Goal: Book appointment/travel/reservation

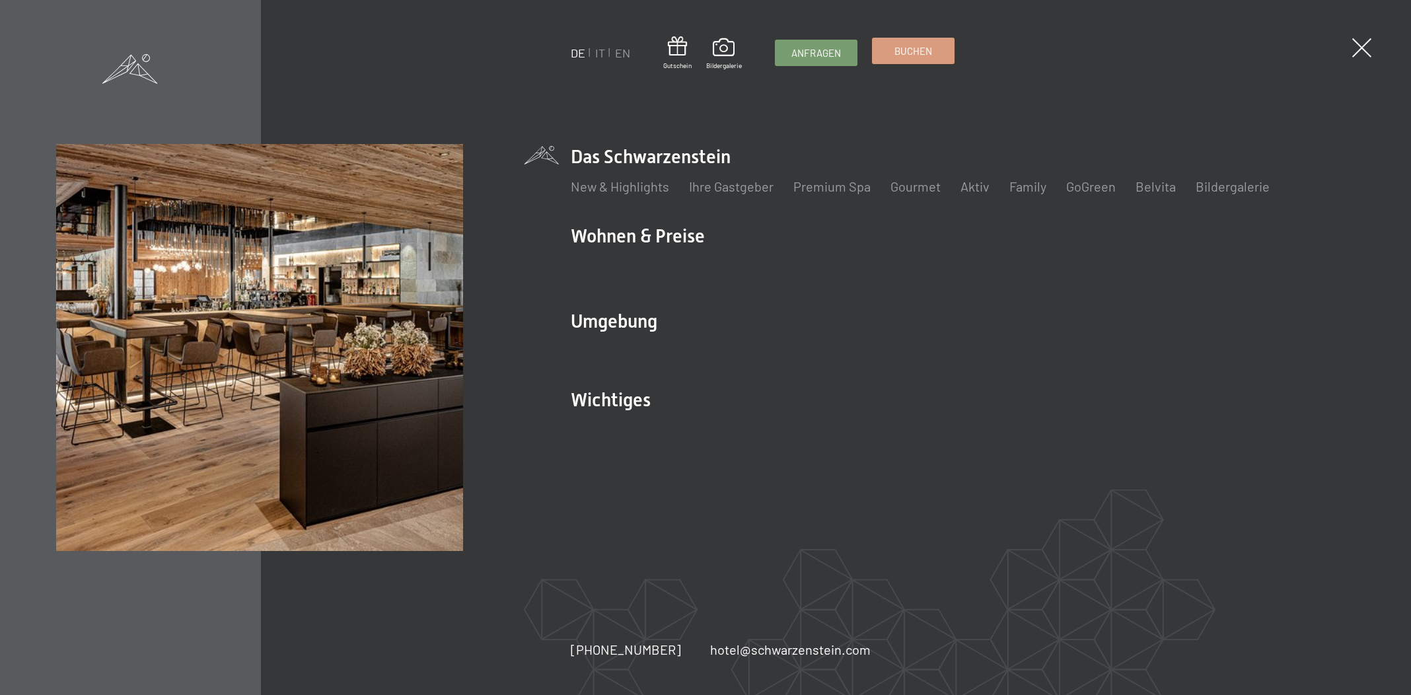
click at [926, 60] on link "Buchen" at bounding box center [913, 50] width 81 height 25
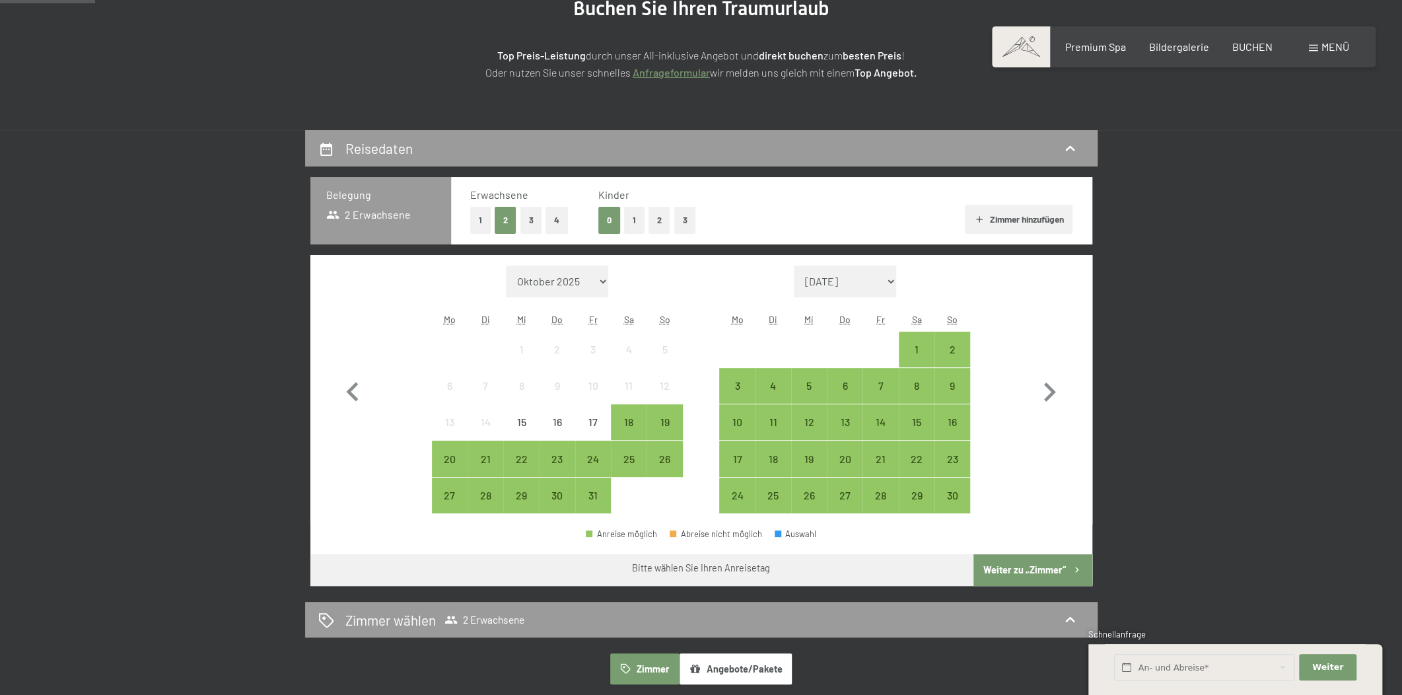
scroll to position [300, 0]
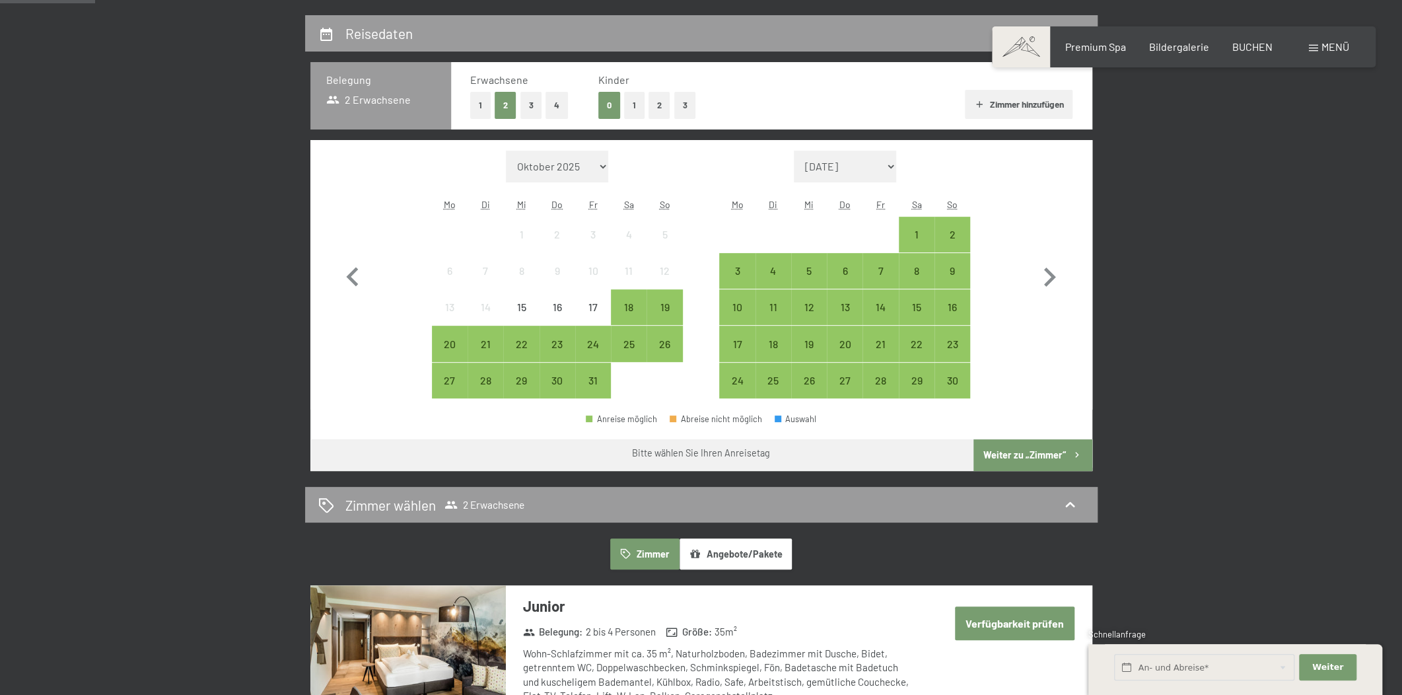
click at [604, 381] on span "Einwilligung Marketing*" at bounding box center [629, 385] width 109 height 13
click at [568, 381] on input "Einwilligung Marketing*" at bounding box center [561, 385] width 13 height 13
checkbox input "false"
click at [588, 376] on div "31" at bounding box center [593, 391] width 33 height 33
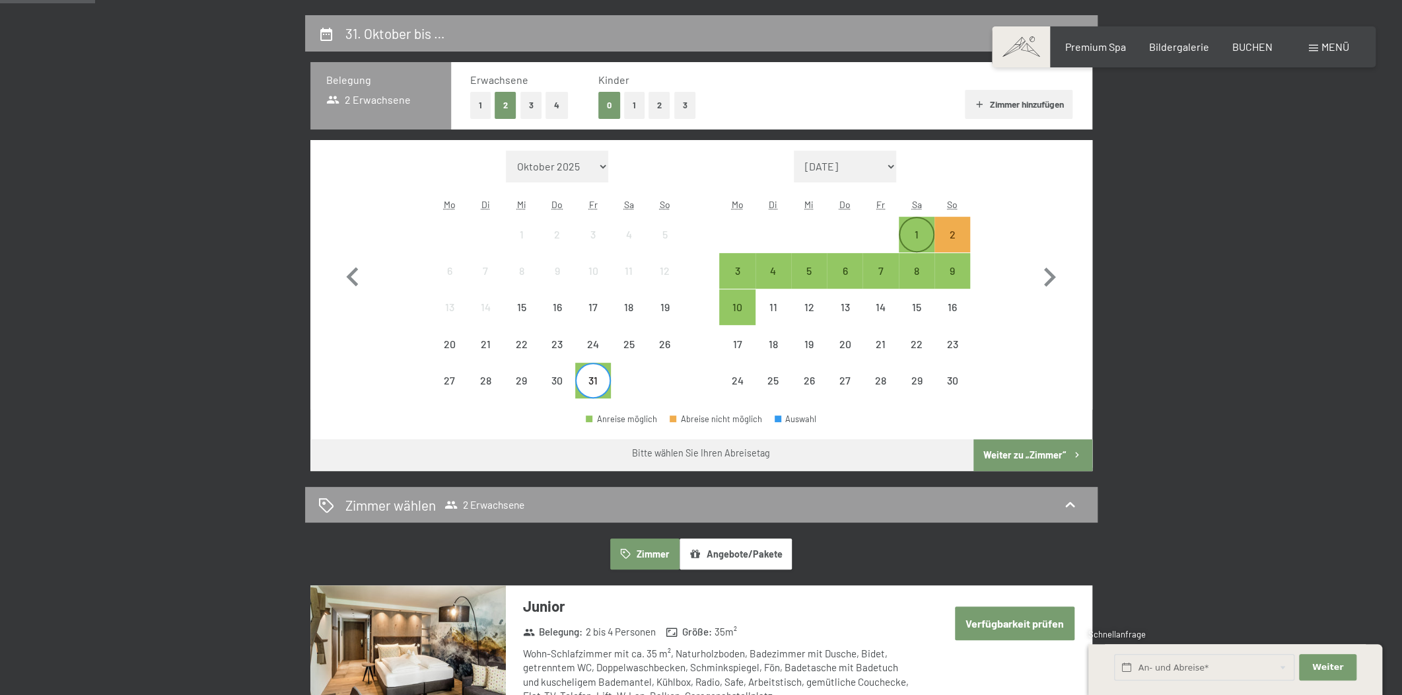
drag, startPoint x: 956, startPoint y: 231, endPoint x: 926, endPoint y: 237, distance: 31.0
click at [926, 237] on div "1 2" at bounding box center [844, 235] width 251 height 36
click at [915, 237] on div "1" at bounding box center [916, 245] width 33 height 33
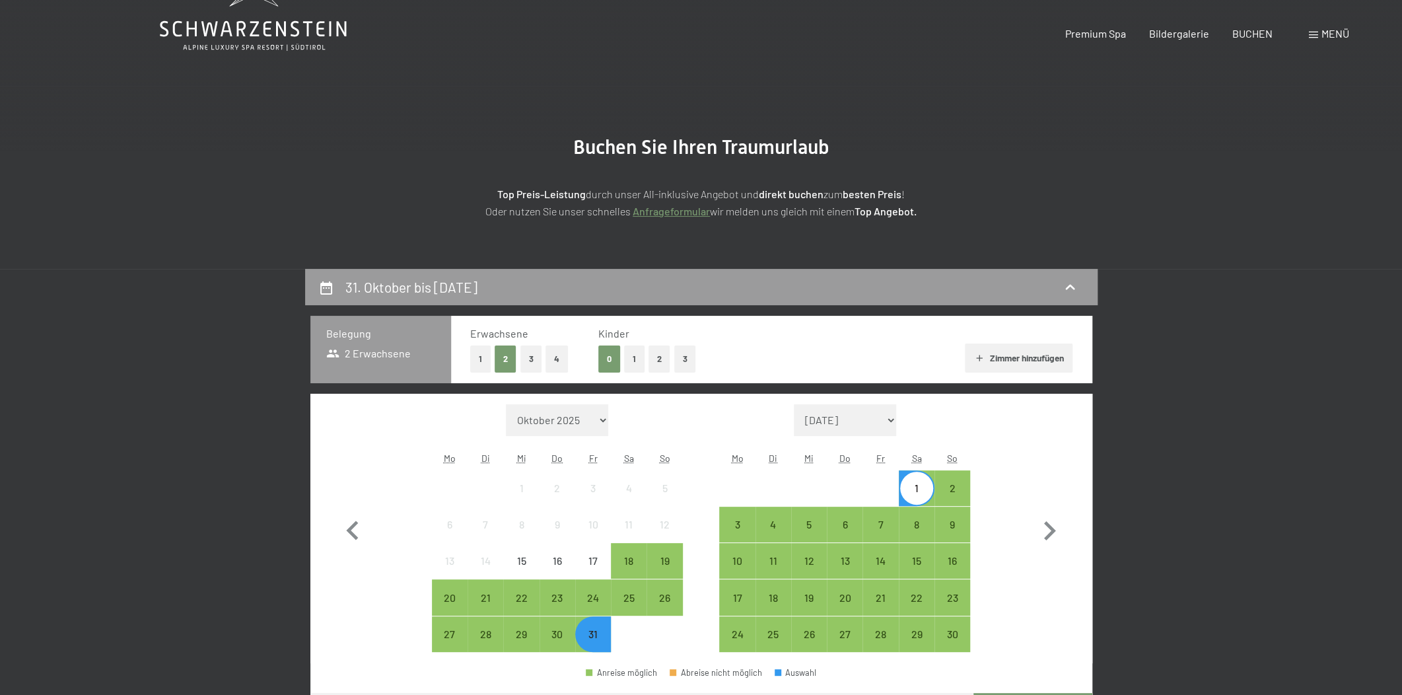
scroll to position [0, 0]
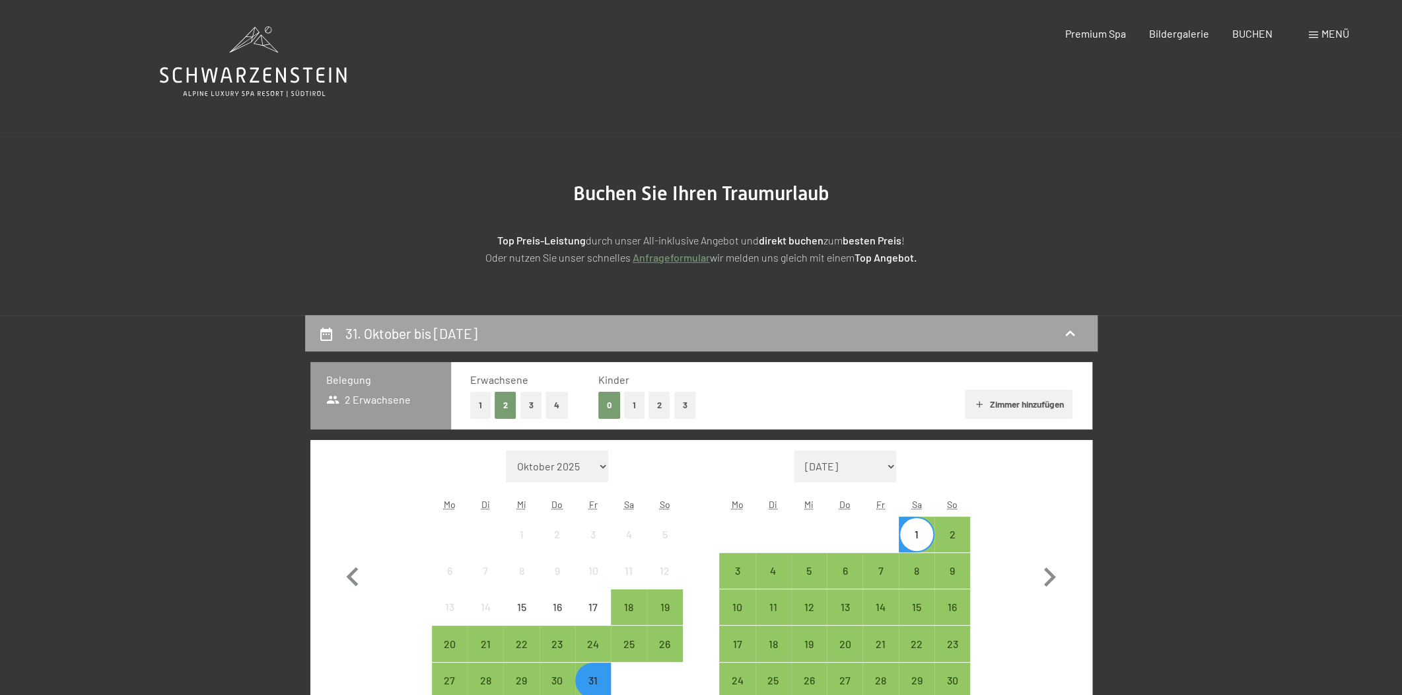
click at [1061, 332] on div "31. Oktober bis 1. November 2025" at bounding box center [701, 333] width 766 height 19
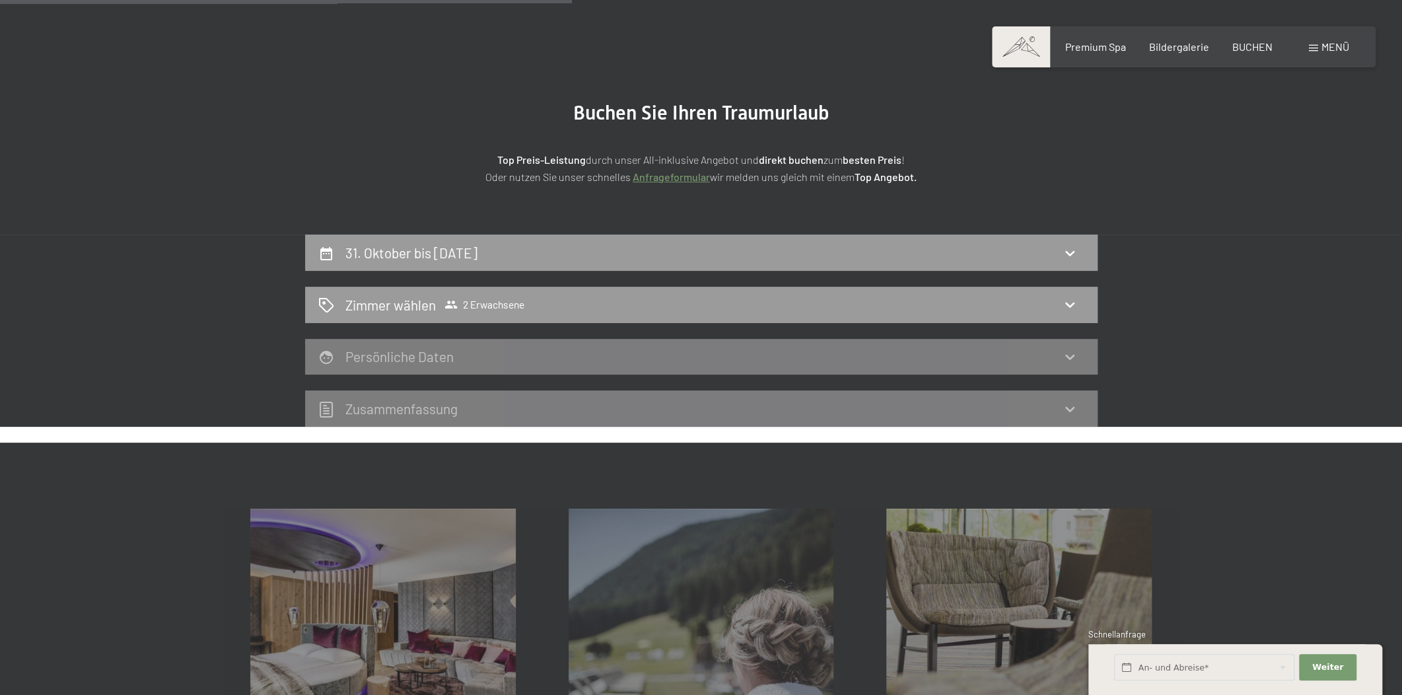
scroll to position [15, 0]
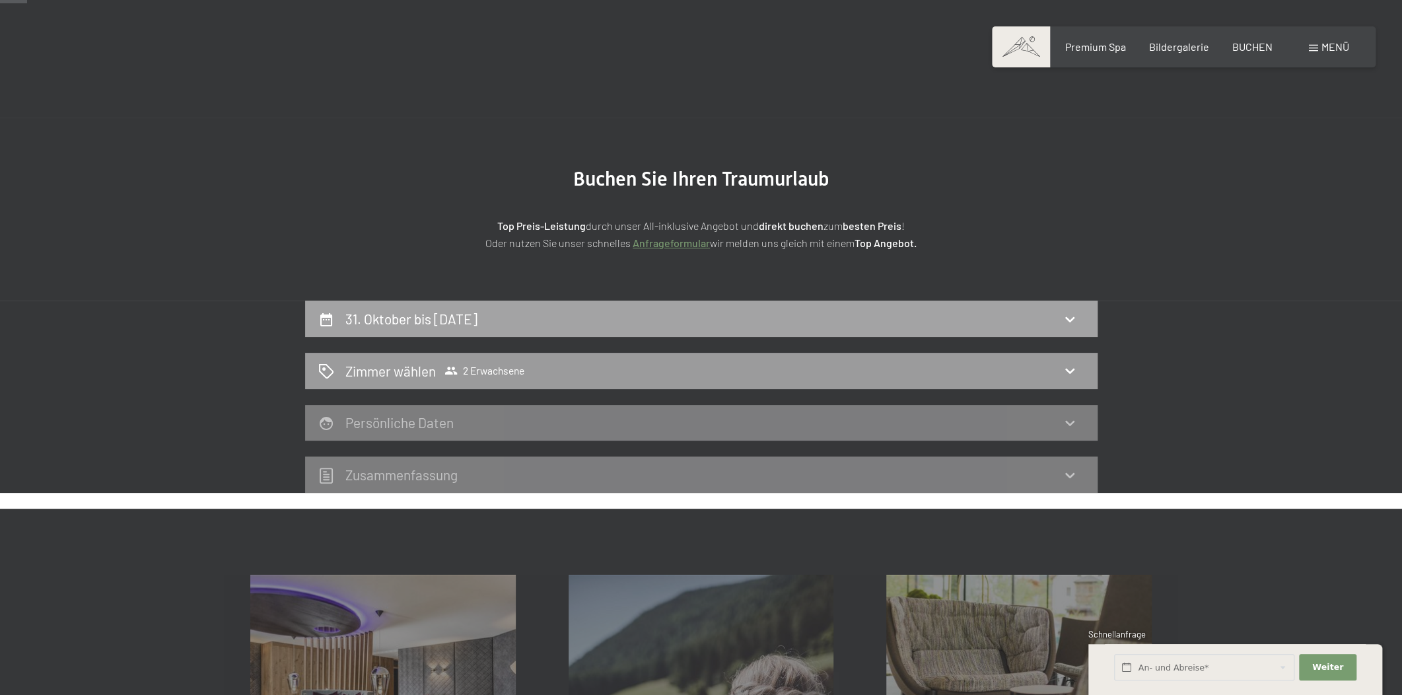
click at [1076, 320] on icon at bounding box center [1070, 319] width 16 height 16
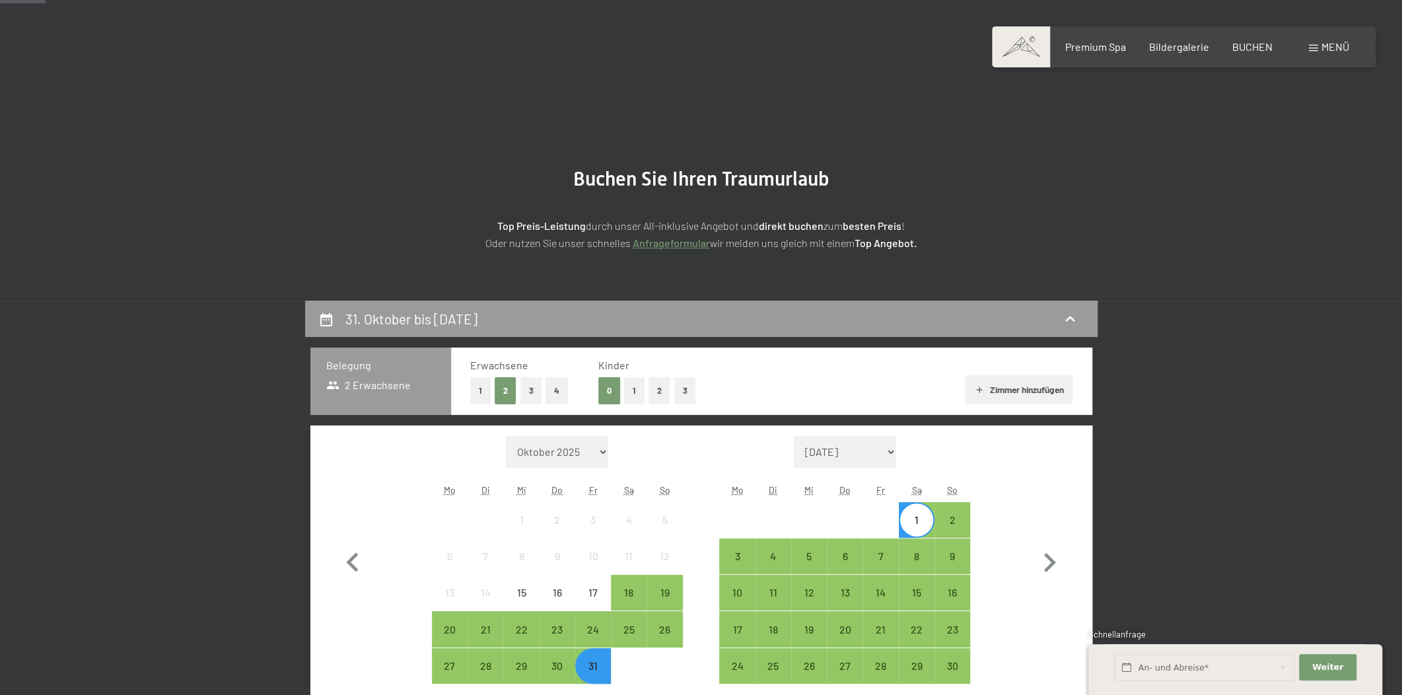
scroll to position [115, 0]
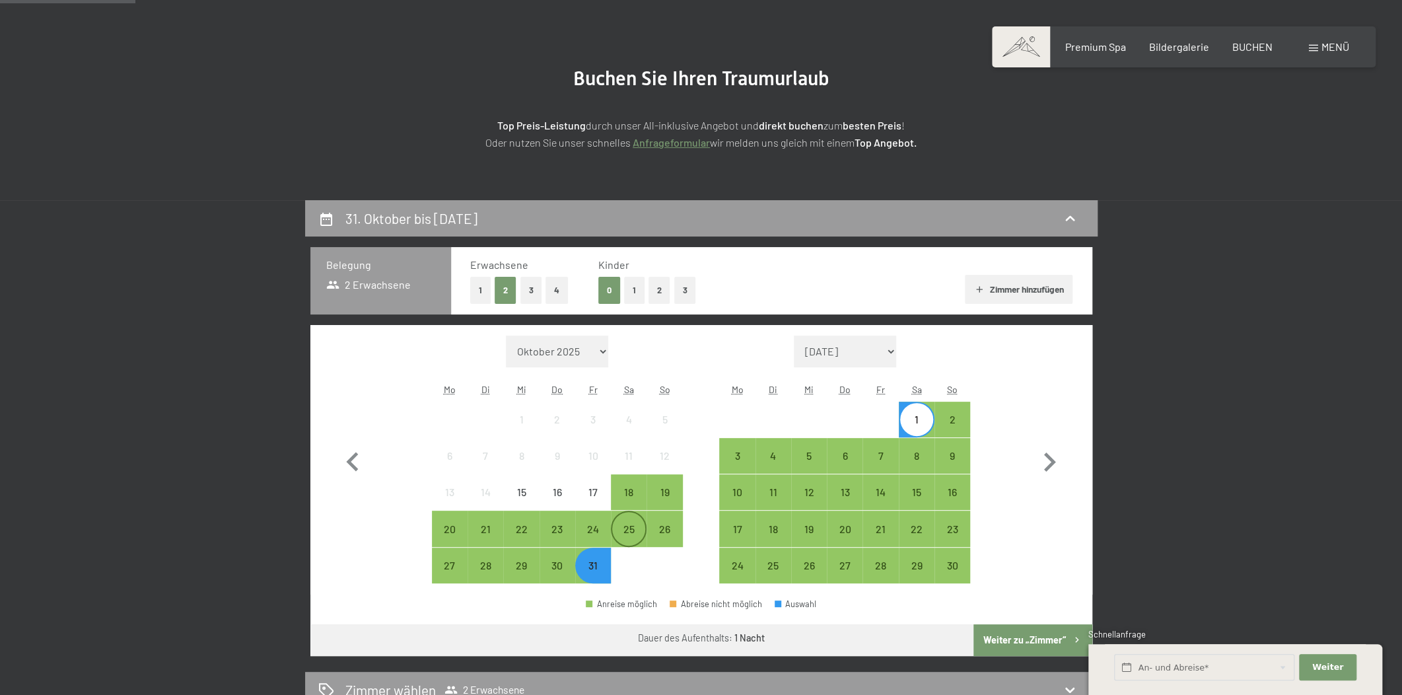
click at [636, 530] on div "25" at bounding box center [628, 540] width 33 height 33
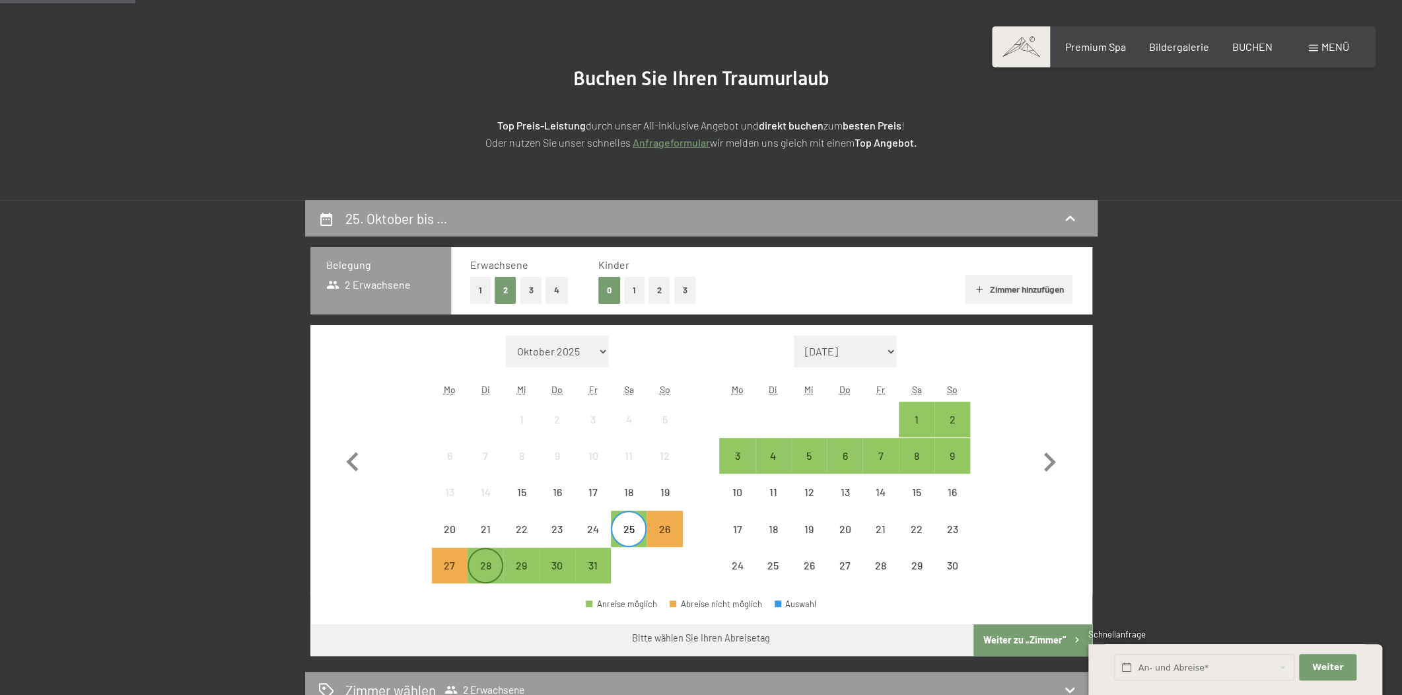
click at [497, 557] on div "28" at bounding box center [485, 565] width 33 height 33
